Goal: Transaction & Acquisition: Purchase product/service

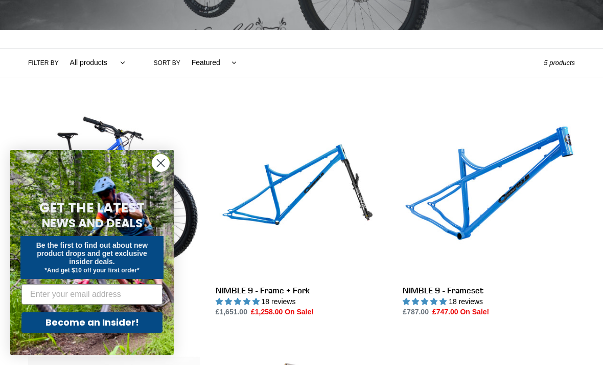
scroll to position [202, 0]
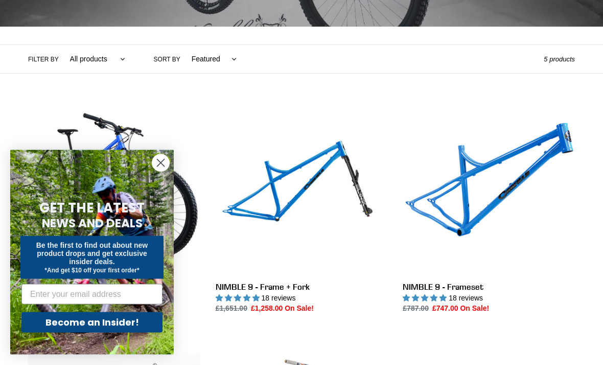
click at [152, 172] on icon "Close dialog" at bounding box center [161, 163] width 18 height 18
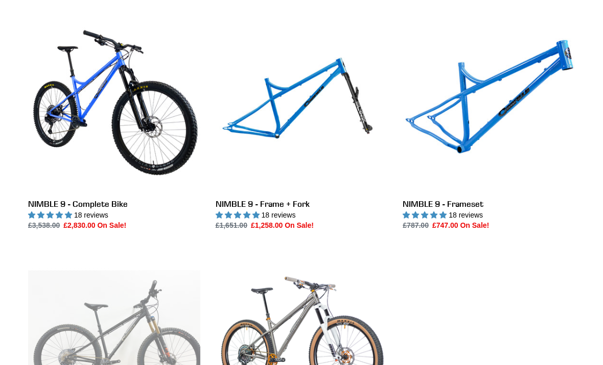
scroll to position [286, 0]
click at [147, 147] on link "NIMBLE 9 - Complete Bike" at bounding box center [114, 125] width 172 height 212
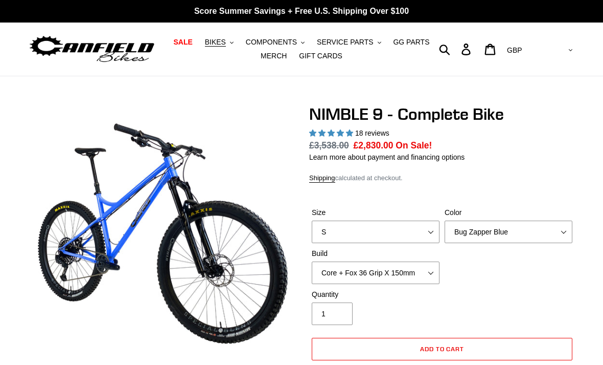
select select "highest-rating"
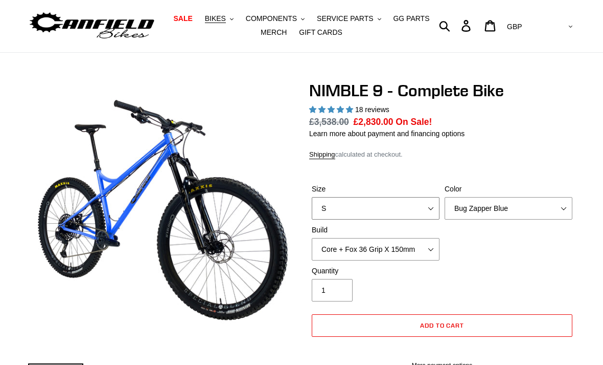
click at [429, 208] on select "S M L XL" at bounding box center [376, 208] width 128 height 22
select select "M"
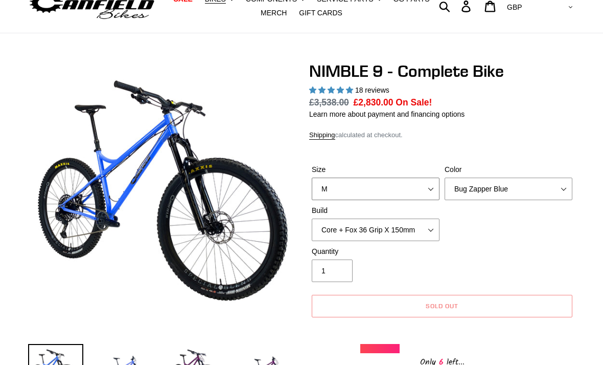
scroll to position [48, 0]
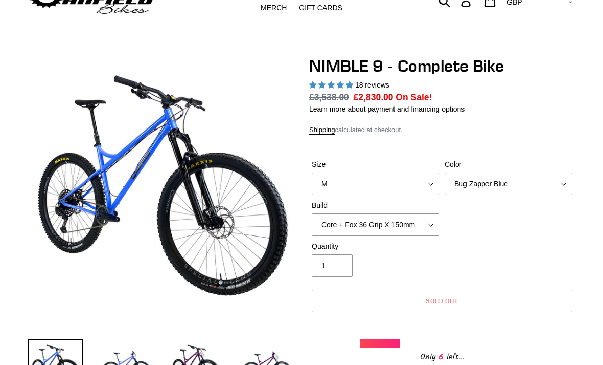
click at [561, 182] on select "Bug Zapper Blue Purple Haze - Sold Out Galaxy Black" at bounding box center [509, 183] width 128 height 22
select select "Galaxy Black"
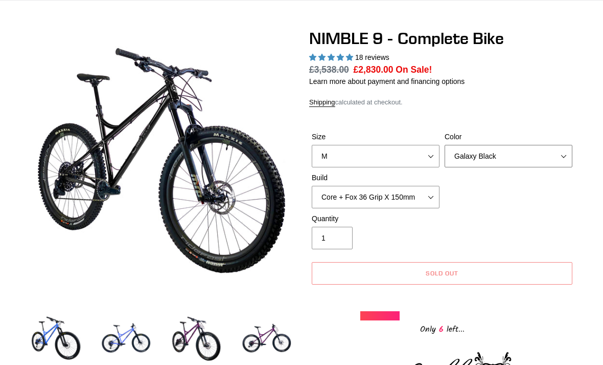
scroll to position [76, 0]
click at [433, 197] on select "Core + Fox 36 Grip X 150mm Pro + Fox 36 Grip X 150mm Core + RockShox Lyrik Ulti…" at bounding box center [376, 197] width 128 height 22
click at [414, 201] on select "Core + Fox 36 Grip X 150mm Pro + Fox 36 Grip X 150mm Core + RockShox Lyrik Ulti…" at bounding box center [376, 197] width 128 height 22
click at [415, 200] on select "Core + Fox 36 Grip X 150mm Pro + Fox 36 Grip X 150mm Core + RockShox Lyrik Ulti…" at bounding box center [376, 197] width 128 height 22
click at [418, 199] on select "Core + Fox 36 Grip X 150mm Pro + Fox 36 Grip X 150mm Core + RockShox Lyrik Ulti…" at bounding box center [376, 197] width 128 height 22
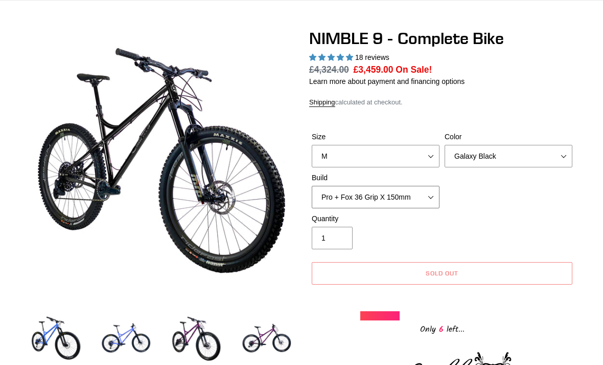
click at [414, 205] on select "Core + Fox 36 Grip X 150mm Pro + Fox 36 Grip X 150mm Core + RockShox Lyrik Ulti…" at bounding box center [376, 197] width 128 height 22
select select "Core + Fox 36 Grip X 150mm"
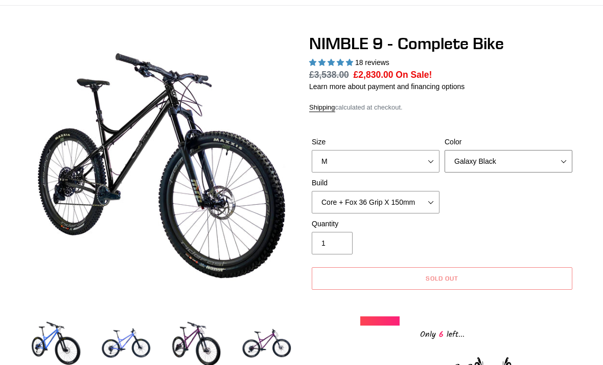
click at [509, 158] on select "Bug Zapper Blue Purple Haze - Sold Out Galaxy Black" at bounding box center [509, 161] width 128 height 22
select select "Bug Zapper Blue"
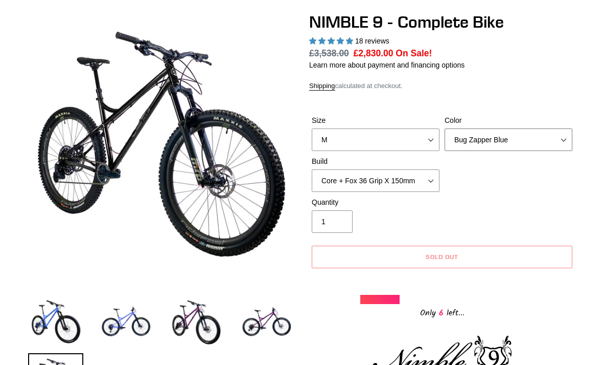
scroll to position [93, 0]
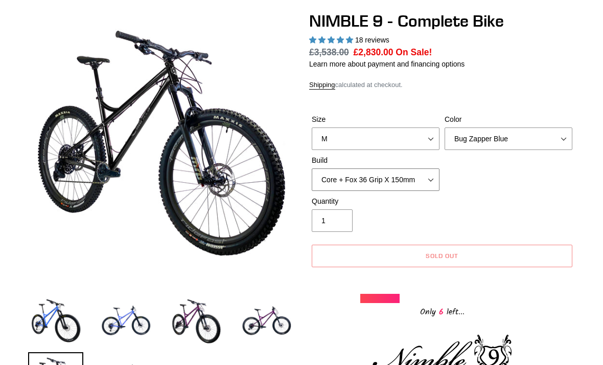
click at [423, 181] on select "Core + Fox 36 Grip X 150mm Pro + Fox 36 Grip X 150mm Core + RockShox Lyrik Ulti…" at bounding box center [376, 179] width 128 height 22
click at [469, 196] on div "Quantity 1" at bounding box center [442, 216] width 266 height 41
click at [422, 178] on select "Core + Fox 36 Grip X 150mm Pro + Fox 36 Grip X 150mm Core + RockShox Lyrik Ulti…" at bounding box center [376, 179] width 128 height 22
click at [474, 200] on div "Quantity 1" at bounding box center [442, 216] width 266 height 41
click at [421, 183] on select "Core + Fox 36 Grip X 150mm Pro + Fox 36 Grip X 150mm Core + RockShox Lyrik Ulti…" at bounding box center [376, 179] width 128 height 22
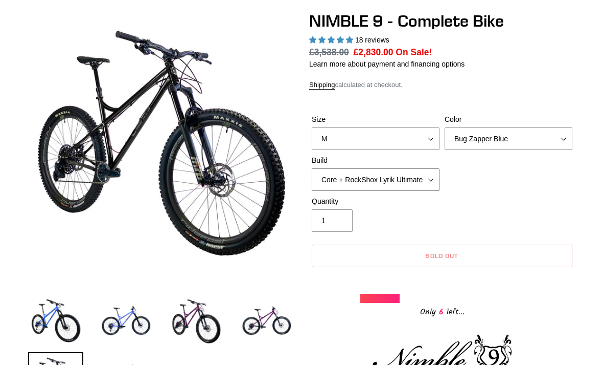
select select "Pro + RockShox Lyrik Ultimate 150mm"
click at [474, 196] on div "Quantity 1" at bounding box center [442, 216] width 266 height 41
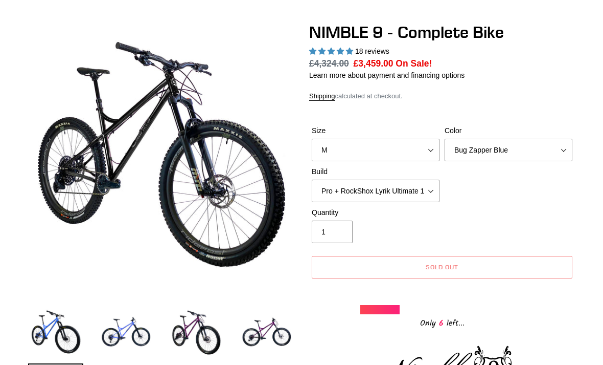
scroll to position [77, 0]
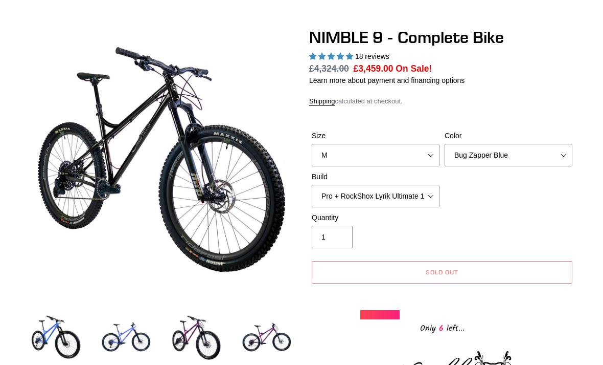
click at [275, 339] on img at bounding box center [266, 337] width 55 height 55
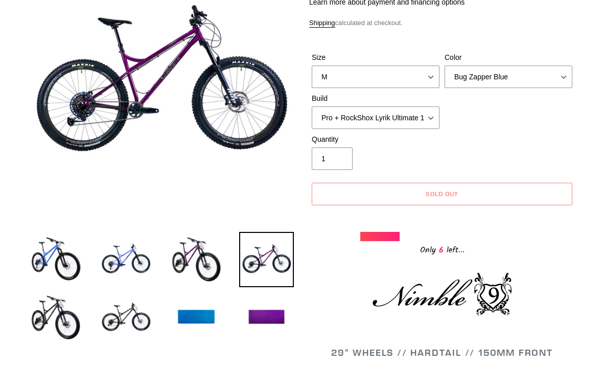
scroll to position [161, 0]
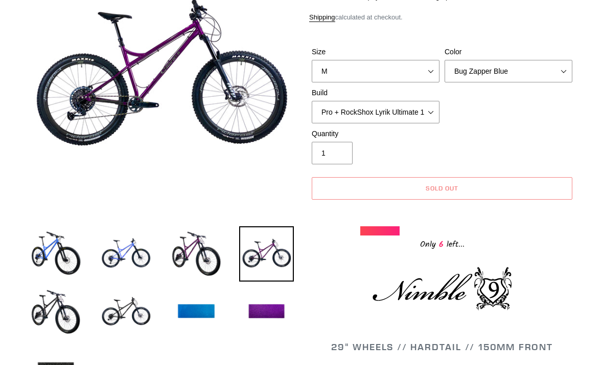
click at [119, 303] on img at bounding box center [126, 311] width 55 height 55
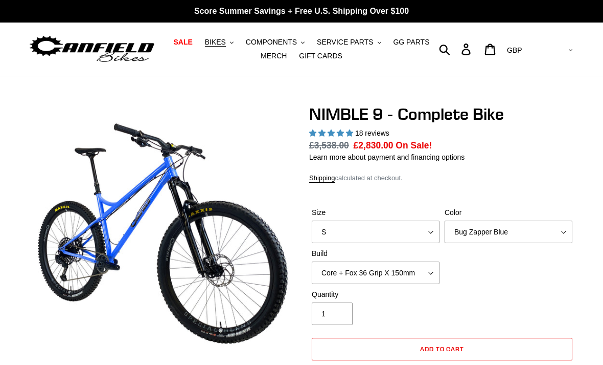
select select "highest-rating"
